Goal: Navigation & Orientation: Find specific page/section

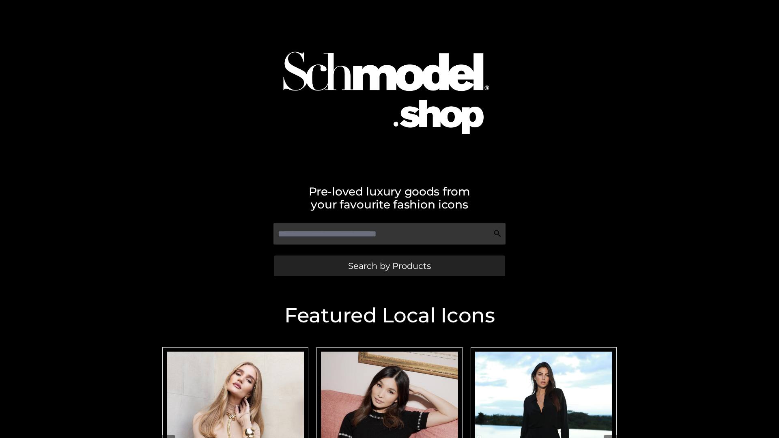
click at [389, 266] on span "Search by Products" at bounding box center [389, 266] width 83 height 9
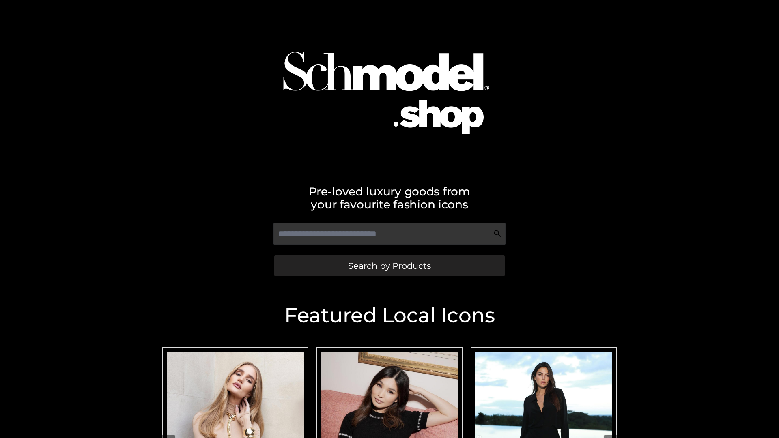
click at [389, 266] on span "Search by Products" at bounding box center [389, 266] width 83 height 9
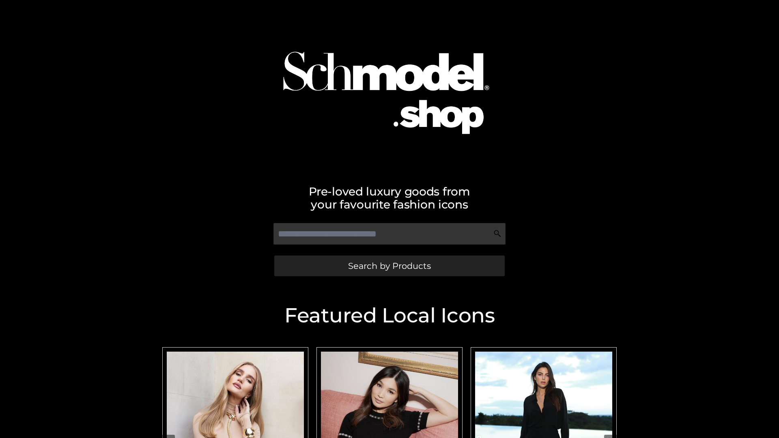
click at [389, 266] on span "Search by Products" at bounding box center [389, 266] width 83 height 9
